Goal: Transaction & Acquisition: Register for event/course

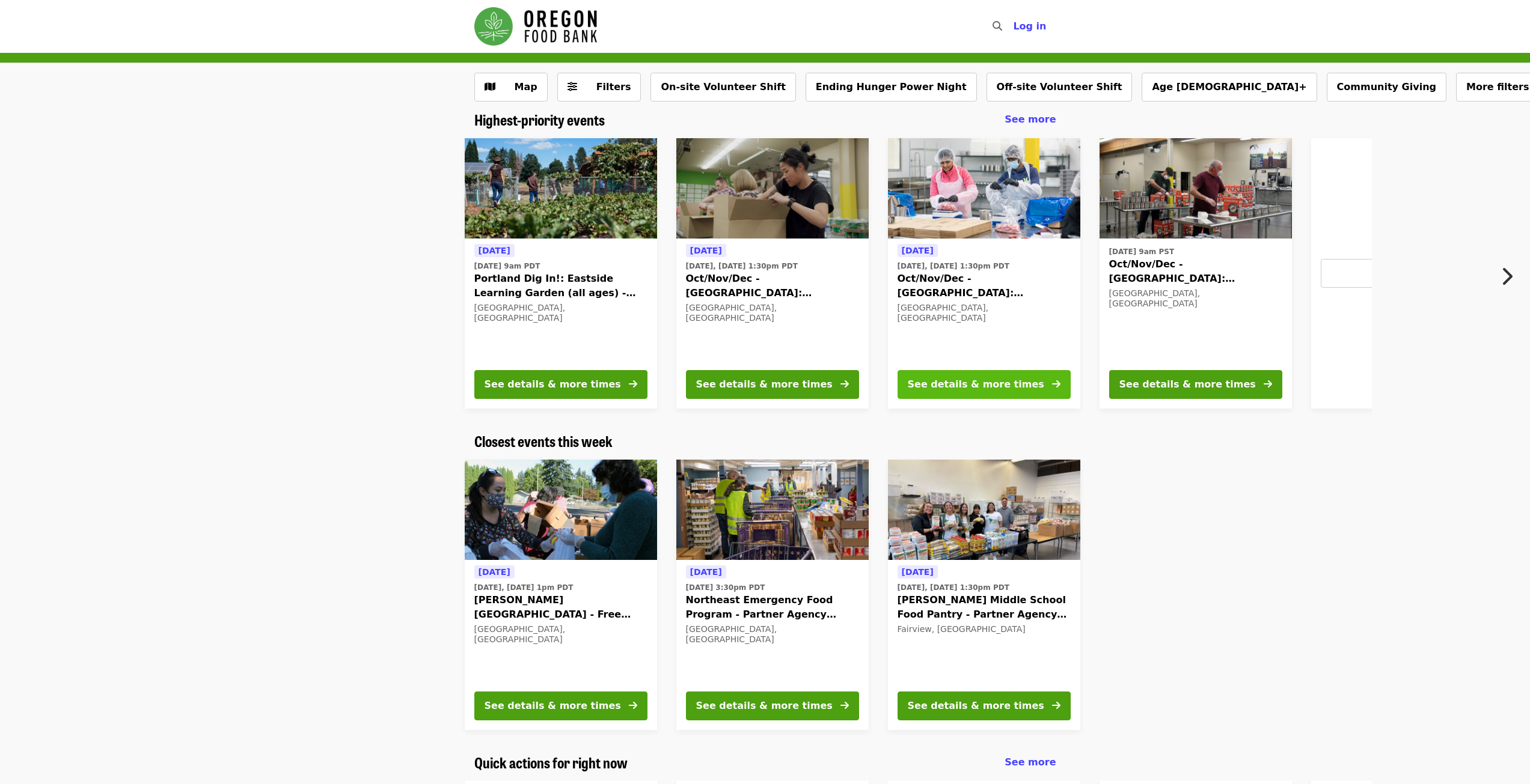
click at [1061, 381] on button "See details & more times" at bounding box center [983, 385] width 173 height 29
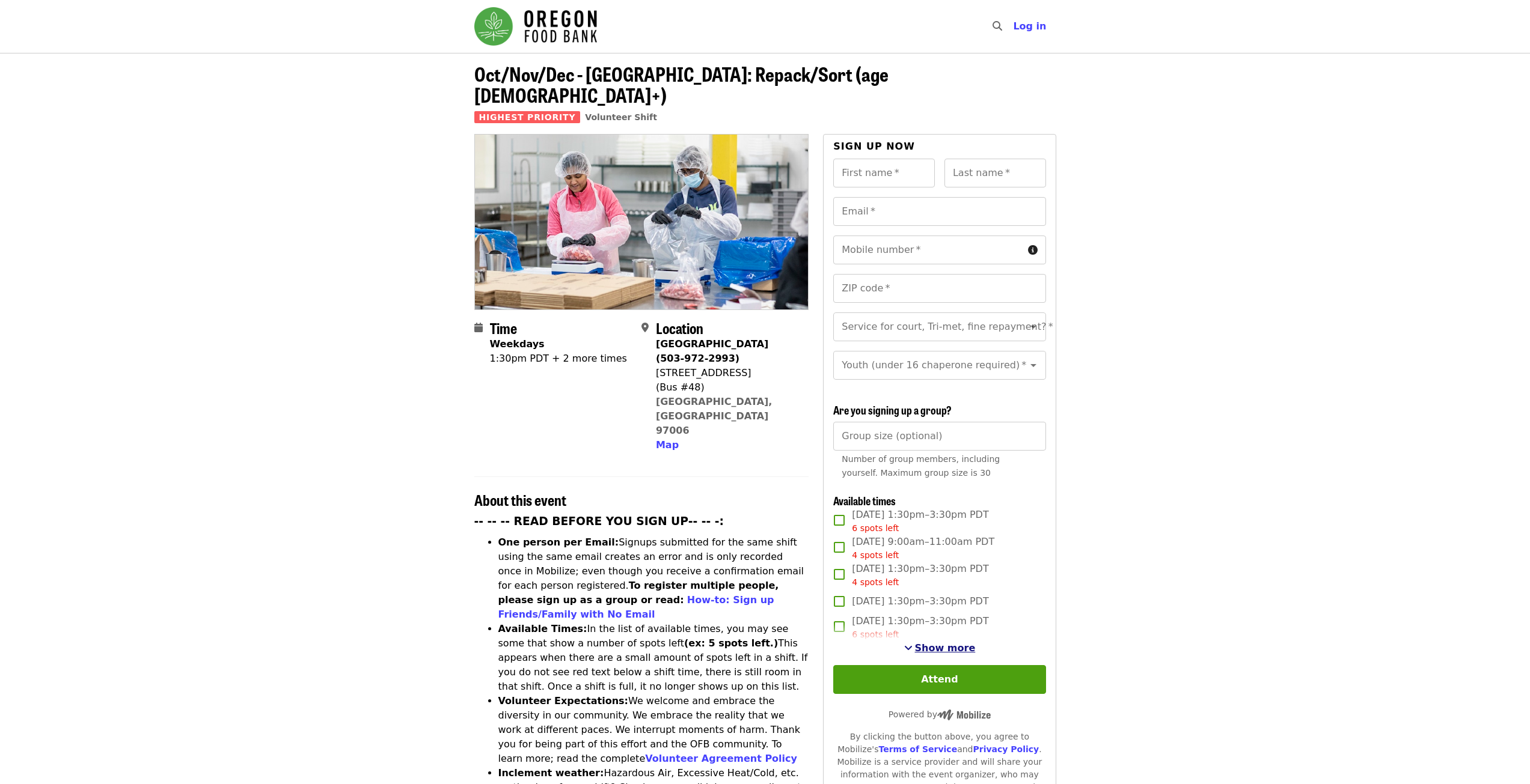
click at [944, 643] on span "Show more" at bounding box center [945, 648] width 61 height 12
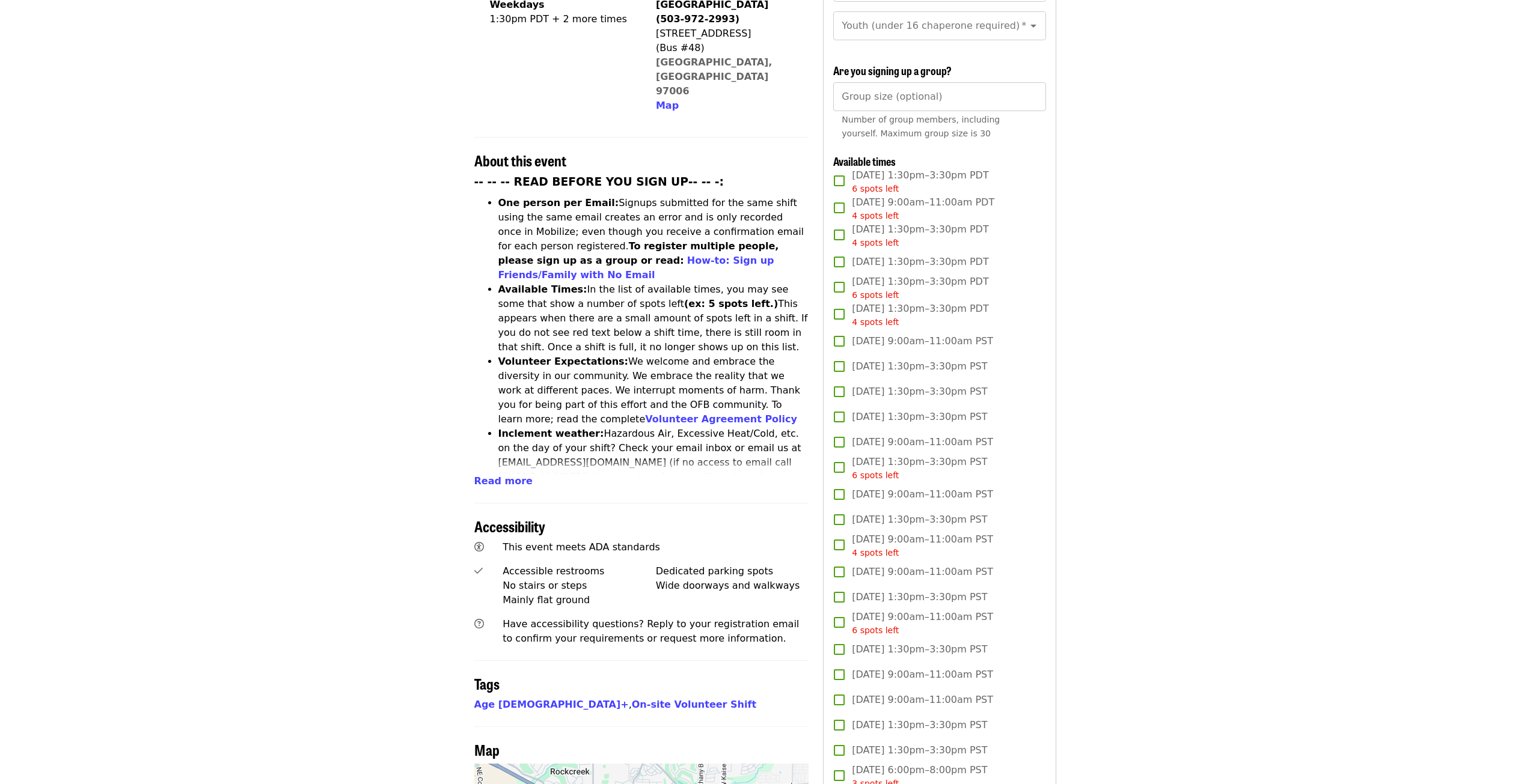
scroll to position [360, 0]
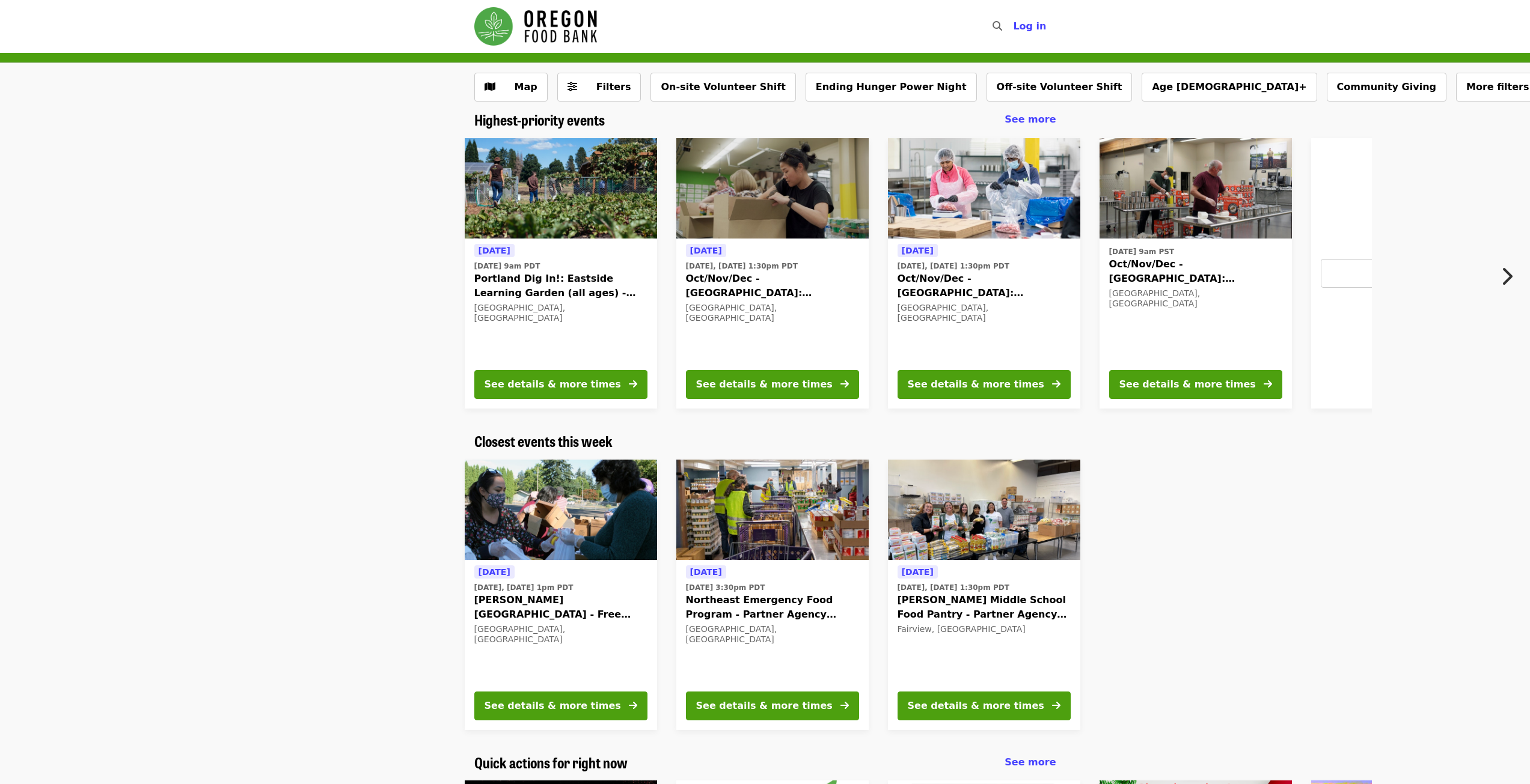
click at [718, 279] on span "Oct/Nov/Dec - [GEOGRAPHIC_DATA]: Repack/Sort (age [DEMOGRAPHIC_DATA]+)" at bounding box center [772, 286] width 173 height 29
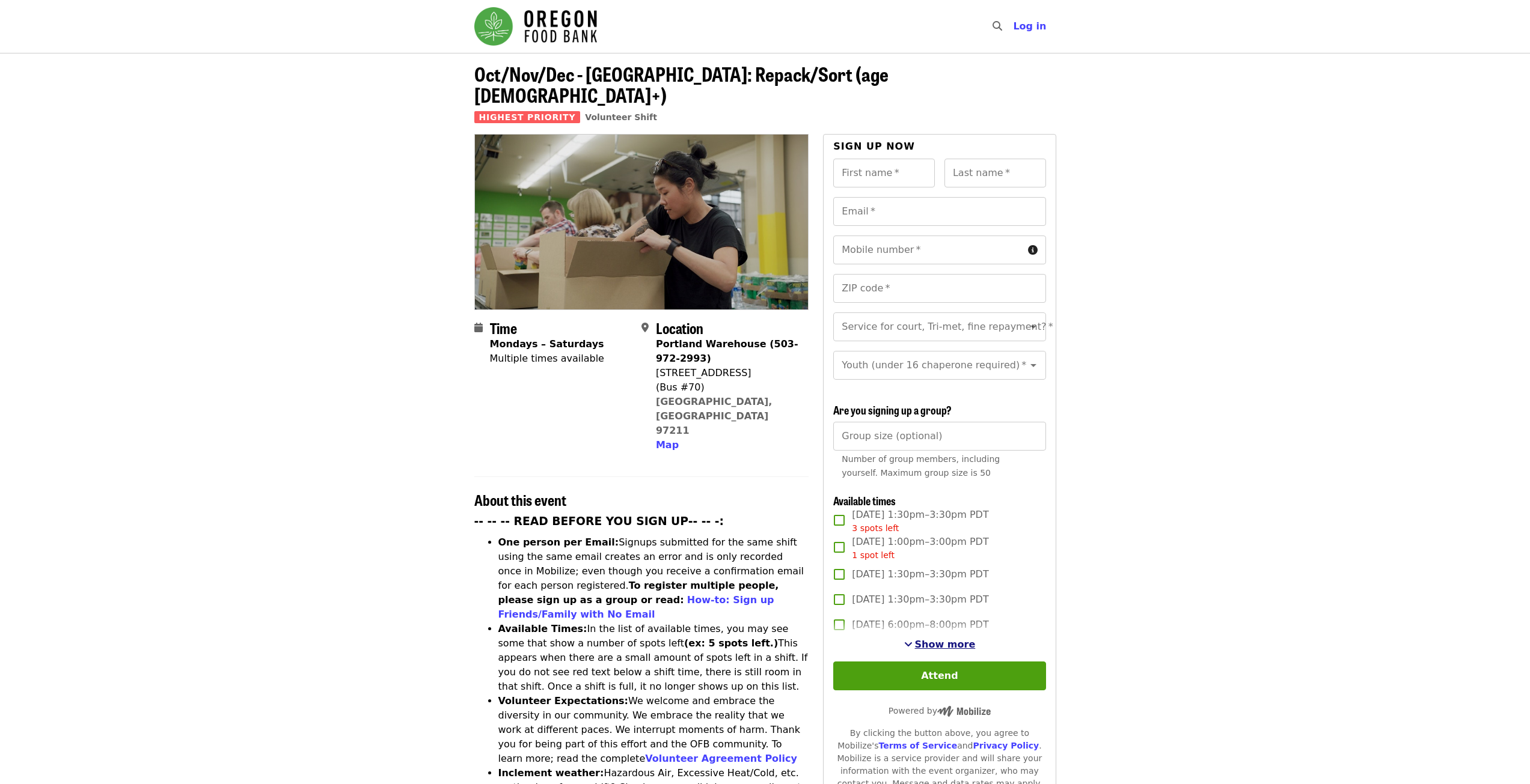
click at [941, 642] on span "Show more" at bounding box center [945, 644] width 61 height 12
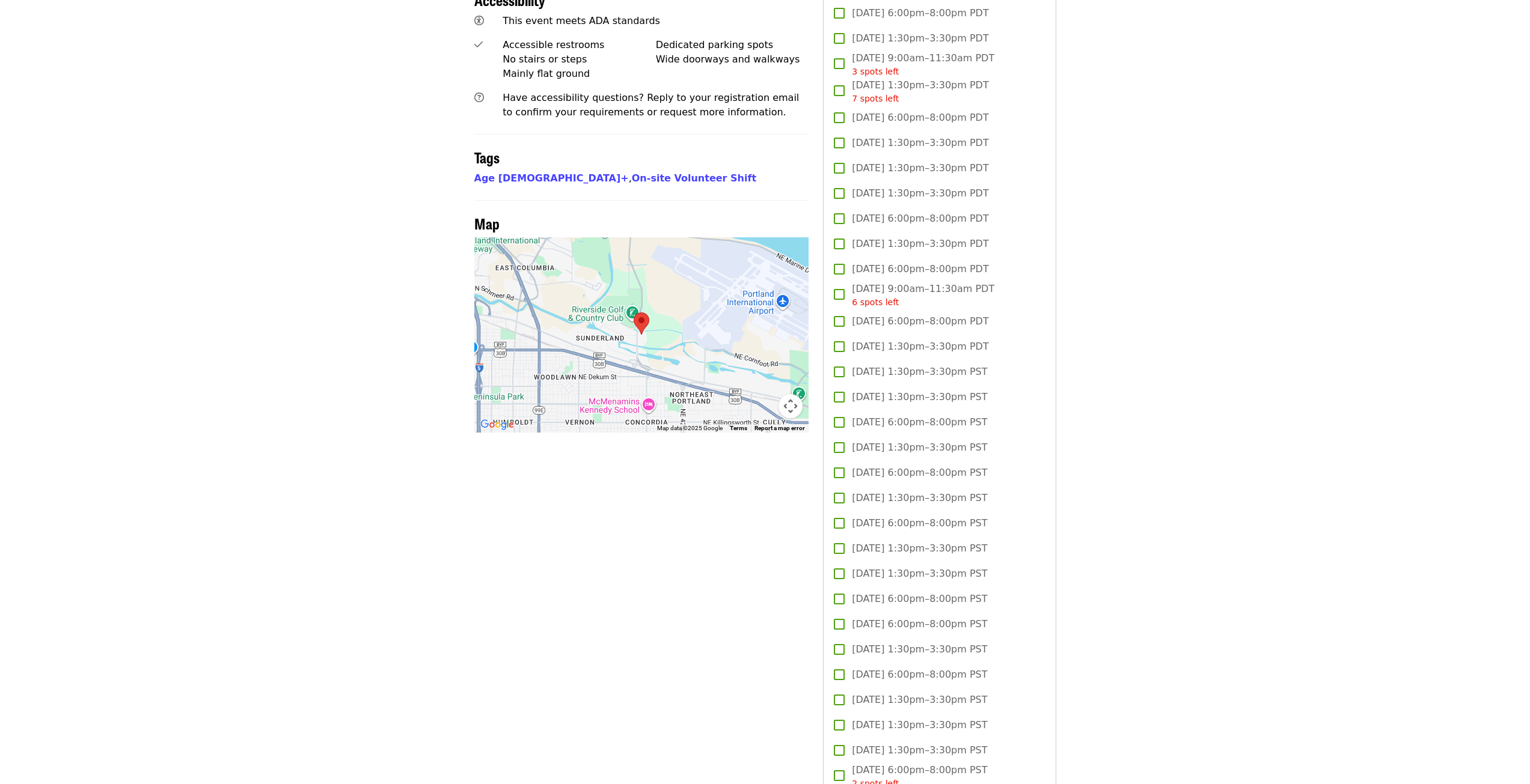
scroll to position [902, 0]
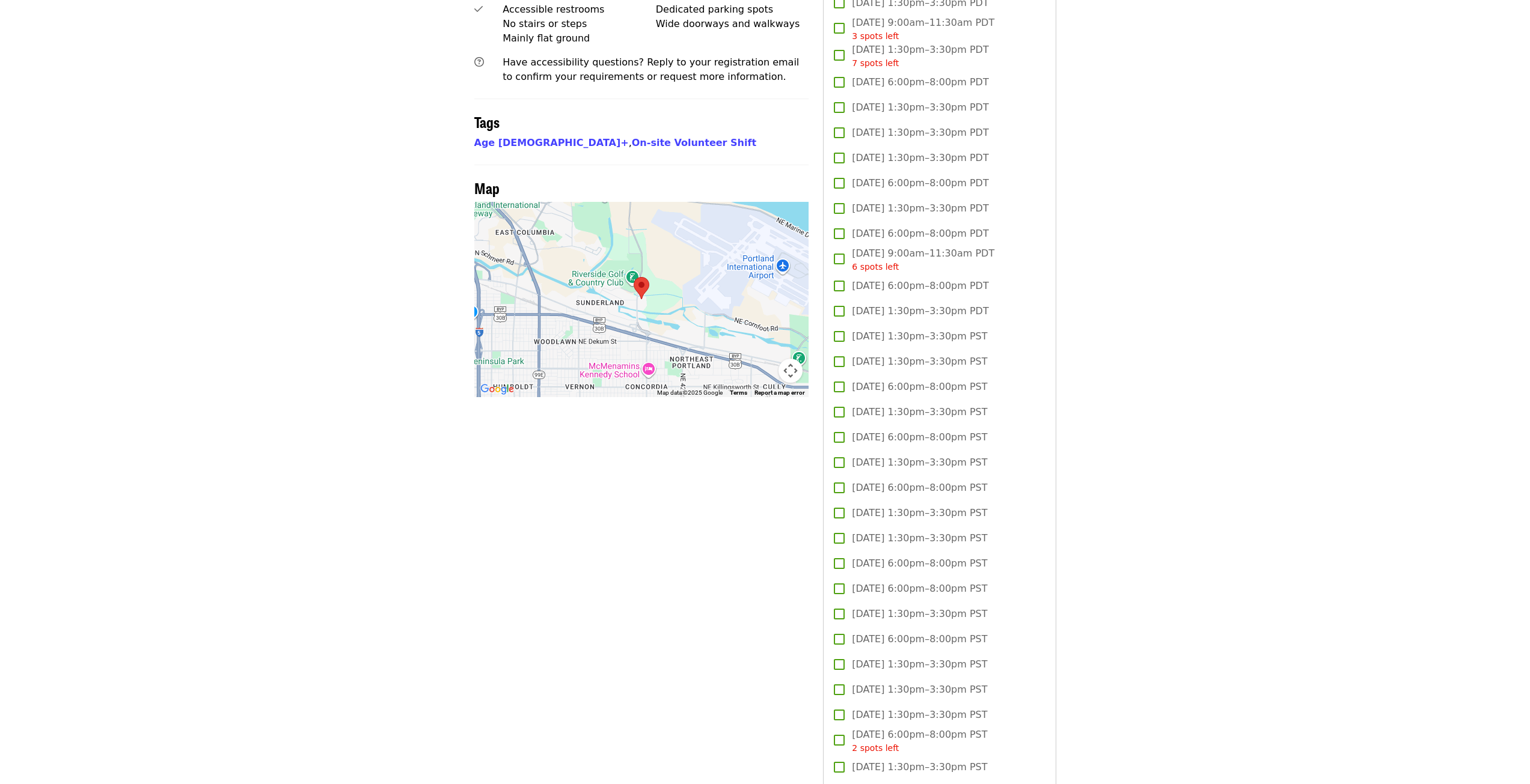
click at [686, 244] on div at bounding box center [641, 300] width 335 height 195
click at [689, 226] on div at bounding box center [641, 300] width 335 height 195
click at [689, 227] on div at bounding box center [641, 300] width 335 height 195
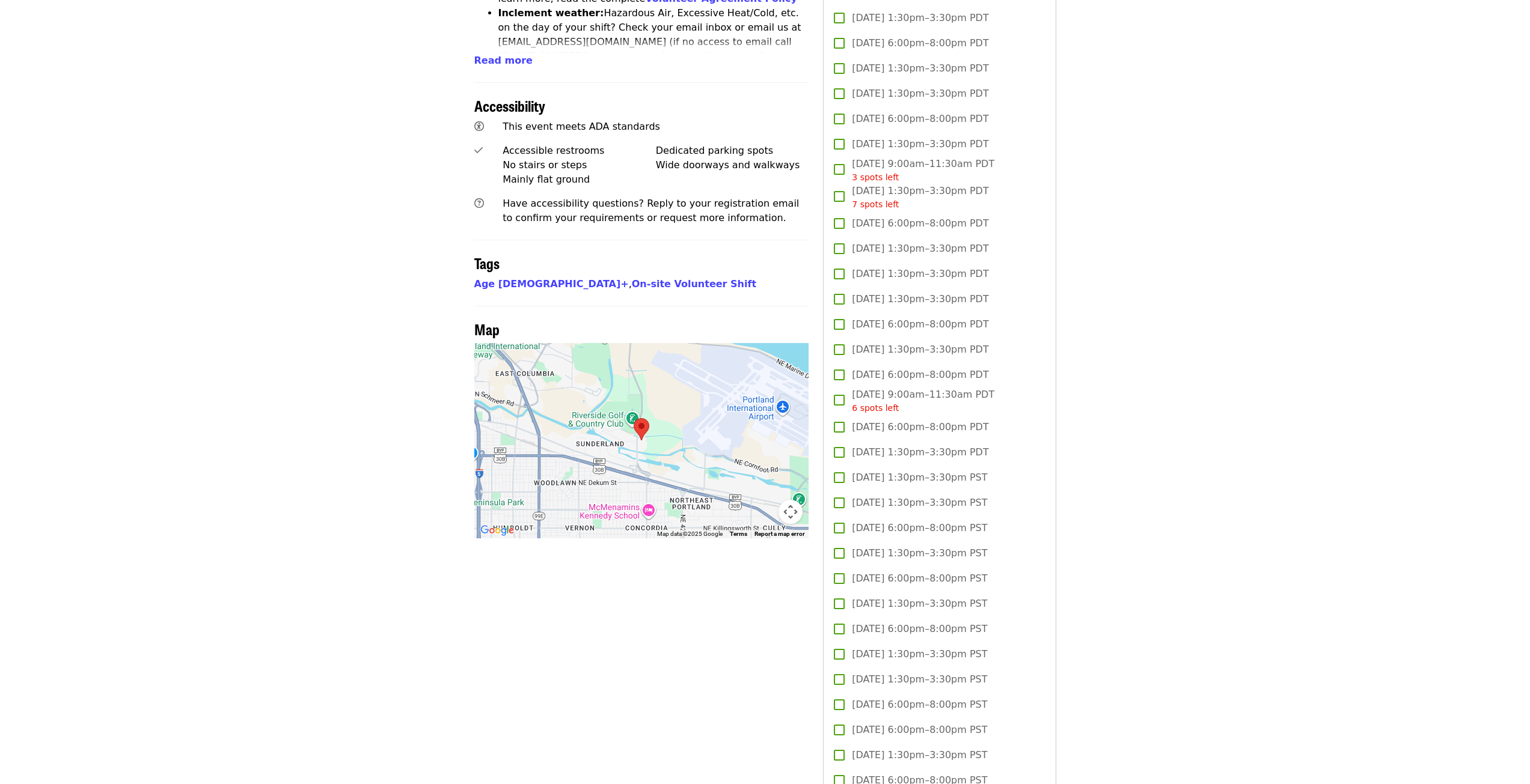
scroll to position [781, 0]
